Goal: Navigation & Orientation: Find specific page/section

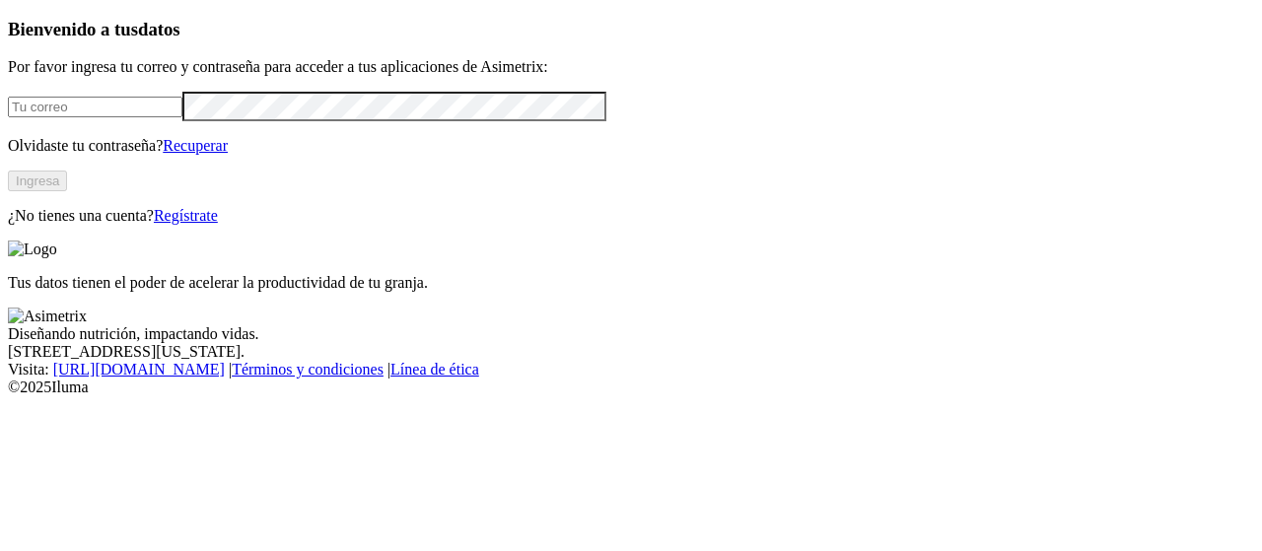
click at [180, 117] on input "email" at bounding box center [95, 107] width 175 height 21
type input "[PERSON_NAME][EMAIL_ADDRESS][PERSON_NAME][DOMAIN_NAME]"
click input "submit" at bounding box center [0, 0] width 0 height 0
